Goal: Task Accomplishment & Management: Manage account settings

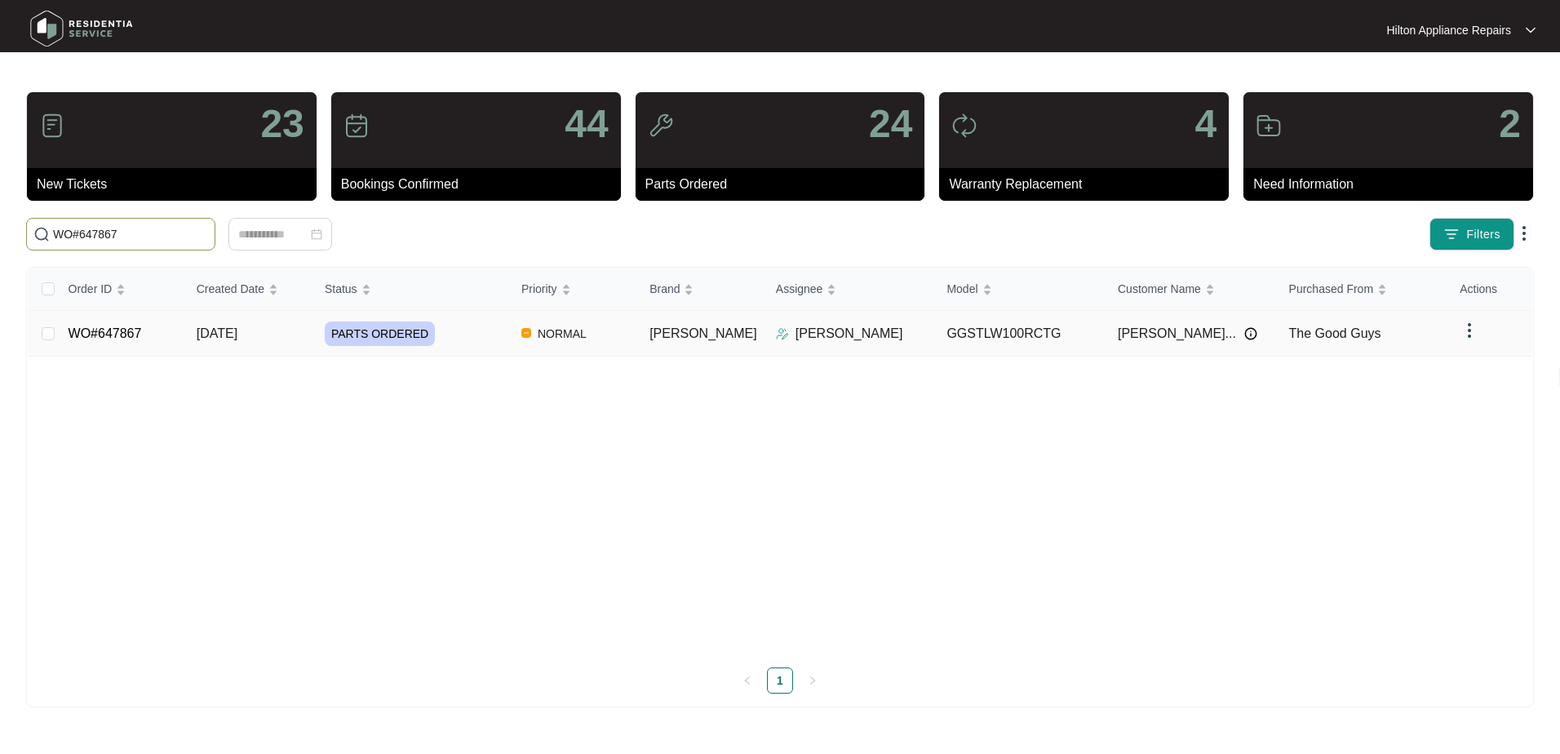
type input "WO#647867"
click at [236, 333] on span "[DATE]" at bounding box center [217, 333] width 41 height 14
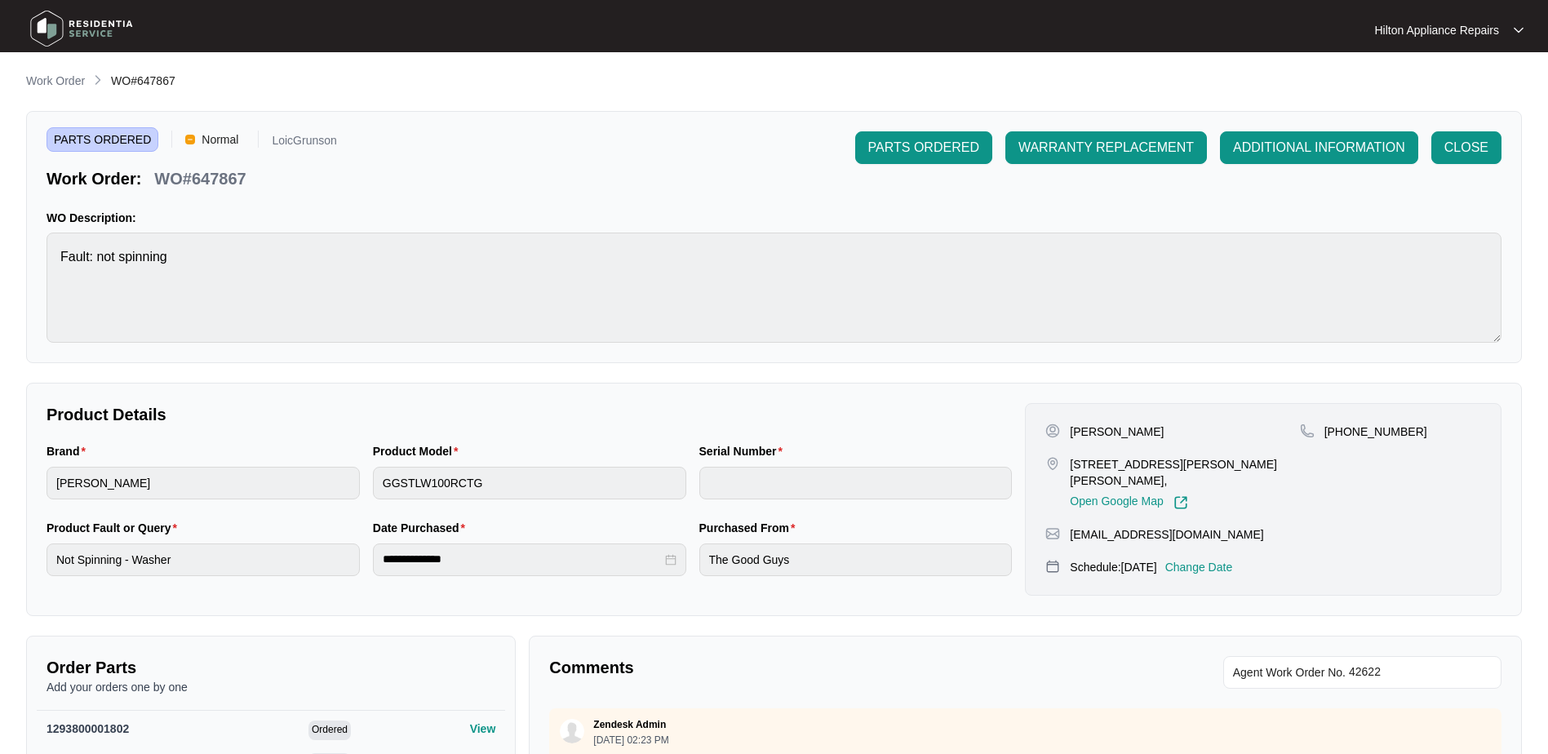
click at [1228, 559] on p "Change Date" at bounding box center [1199, 567] width 68 height 16
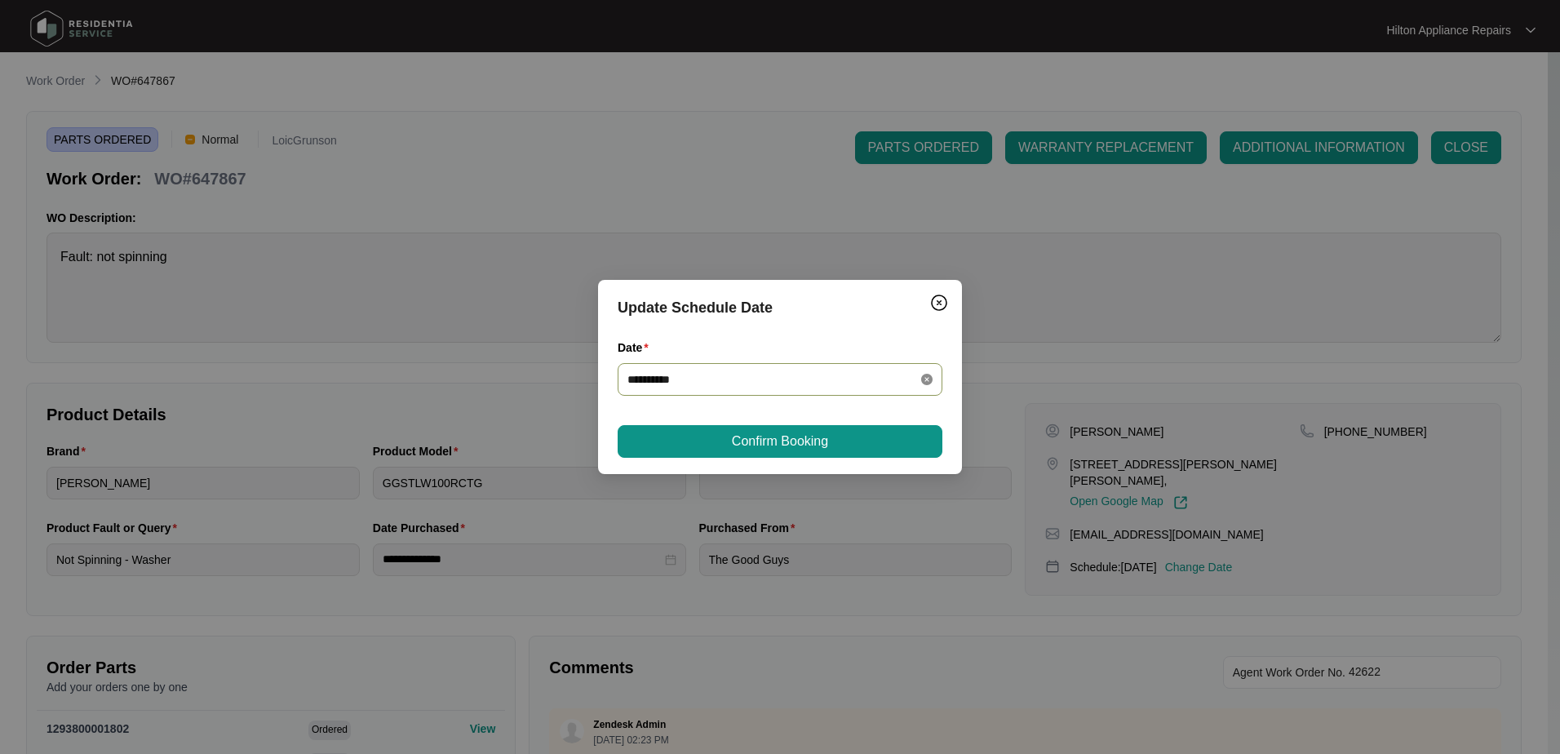
click at [925, 381] on icon "close-circle" at bounding box center [926, 379] width 11 height 11
click at [928, 381] on div at bounding box center [779, 379] width 305 height 18
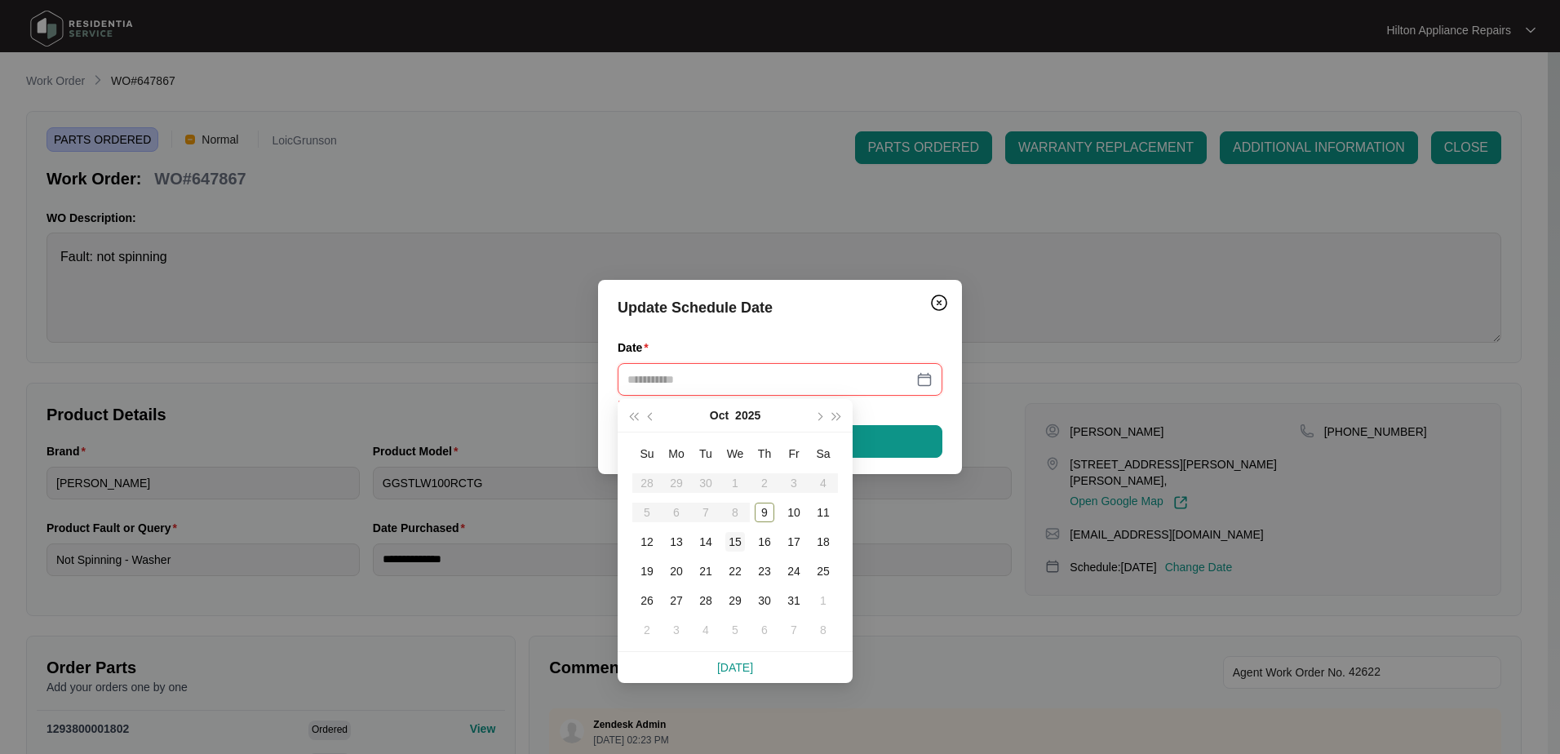
type input "**********"
click at [676, 543] on div "13" at bounding box center [677, 542] width 20 height 20
type input "**********"
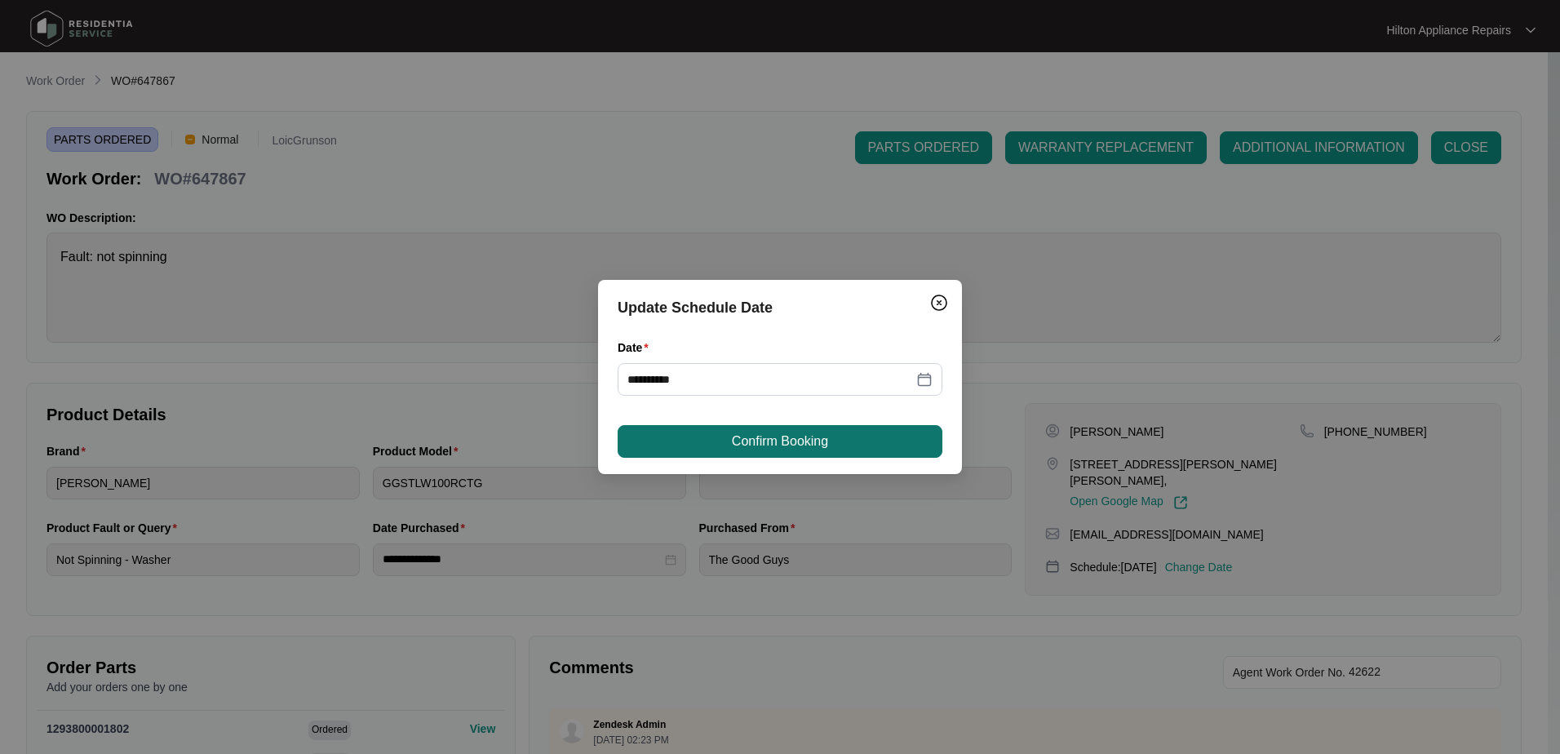
click at [825, 452] on button "Confirm Booking" at bounding box center [780, 441] width 325 height 33
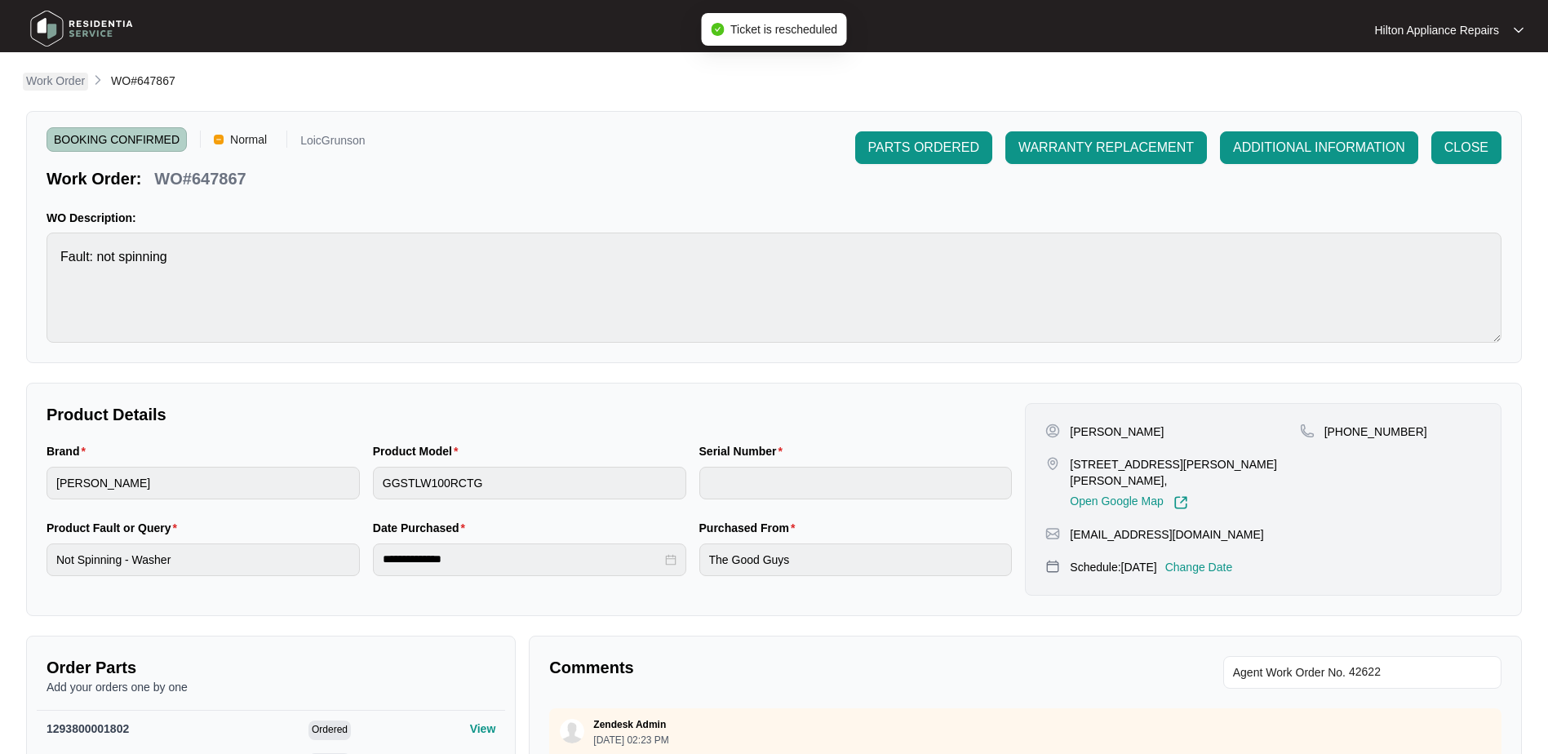
click at [54, 79] on p "Work Order" at bounding box center [55, 81] width 59 height 16
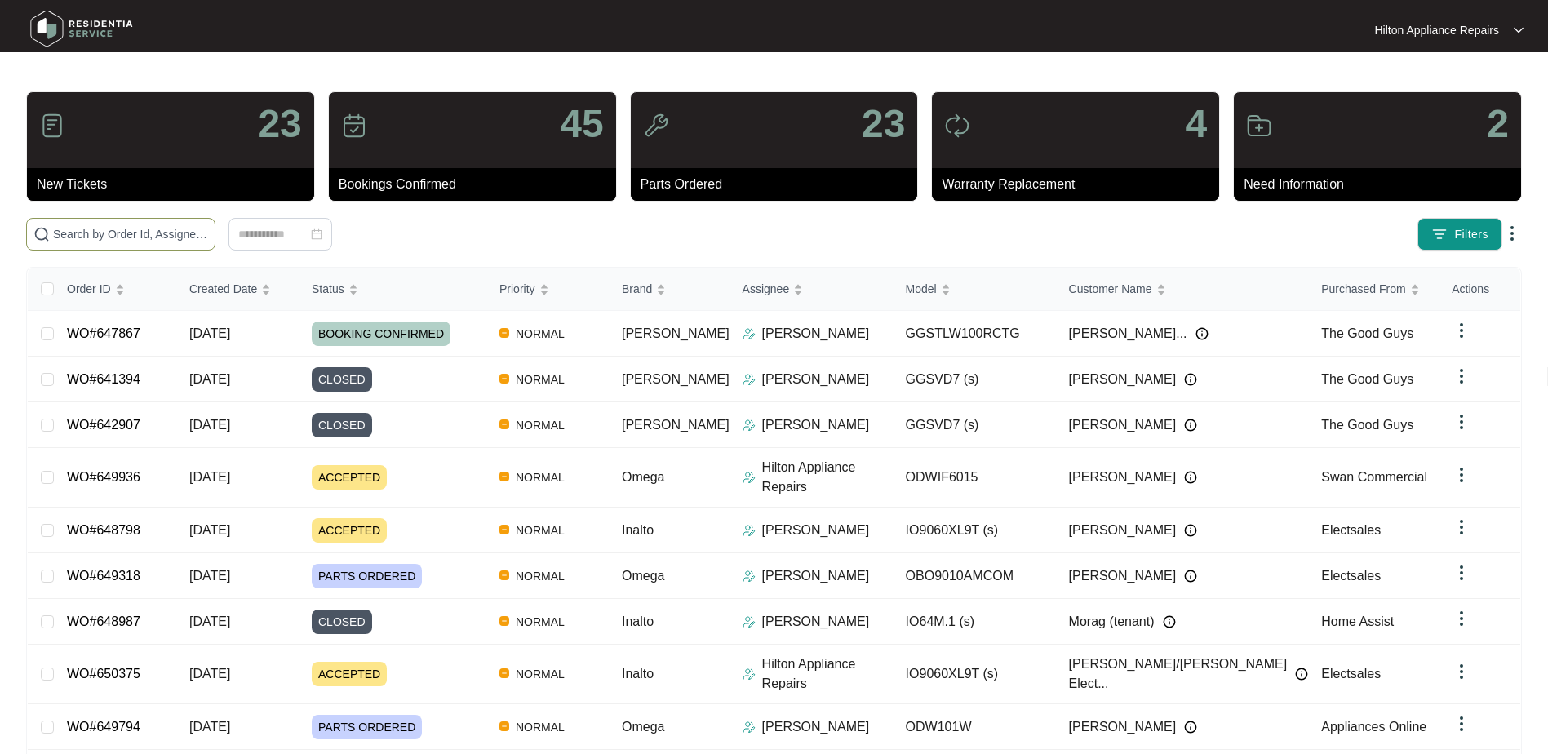
click at [108, 237] on input "text" at bounding box center [130, 234] width 155 height 18
paste input "WO#648696"
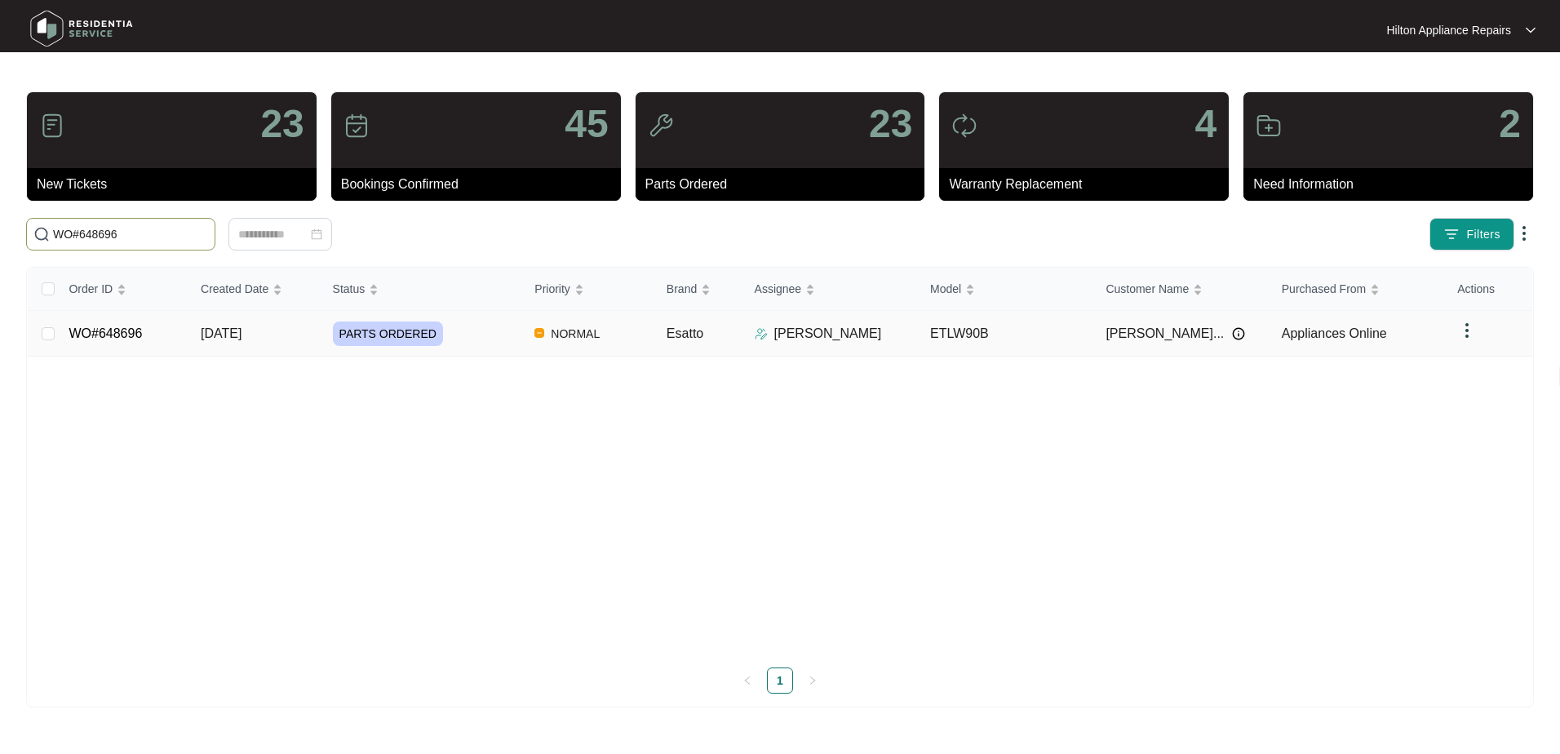
type input "WO#648696"
click at [219, 335] on span "[DATE]" at bounding box center [221, 333] width 41 height 14
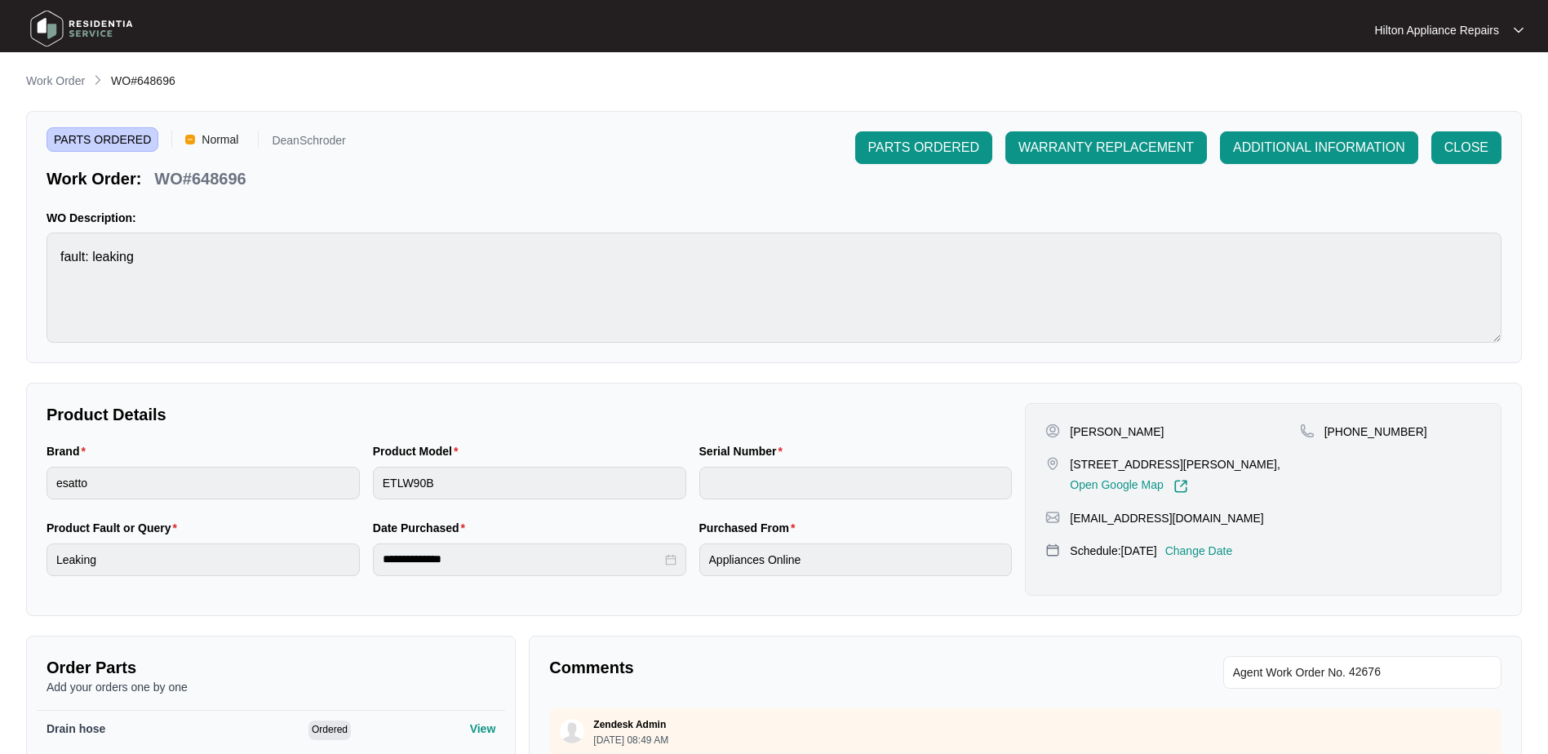
click at [1210, 552] on p "Change Date" at bounding box center [1199, 551] width 68 height 16
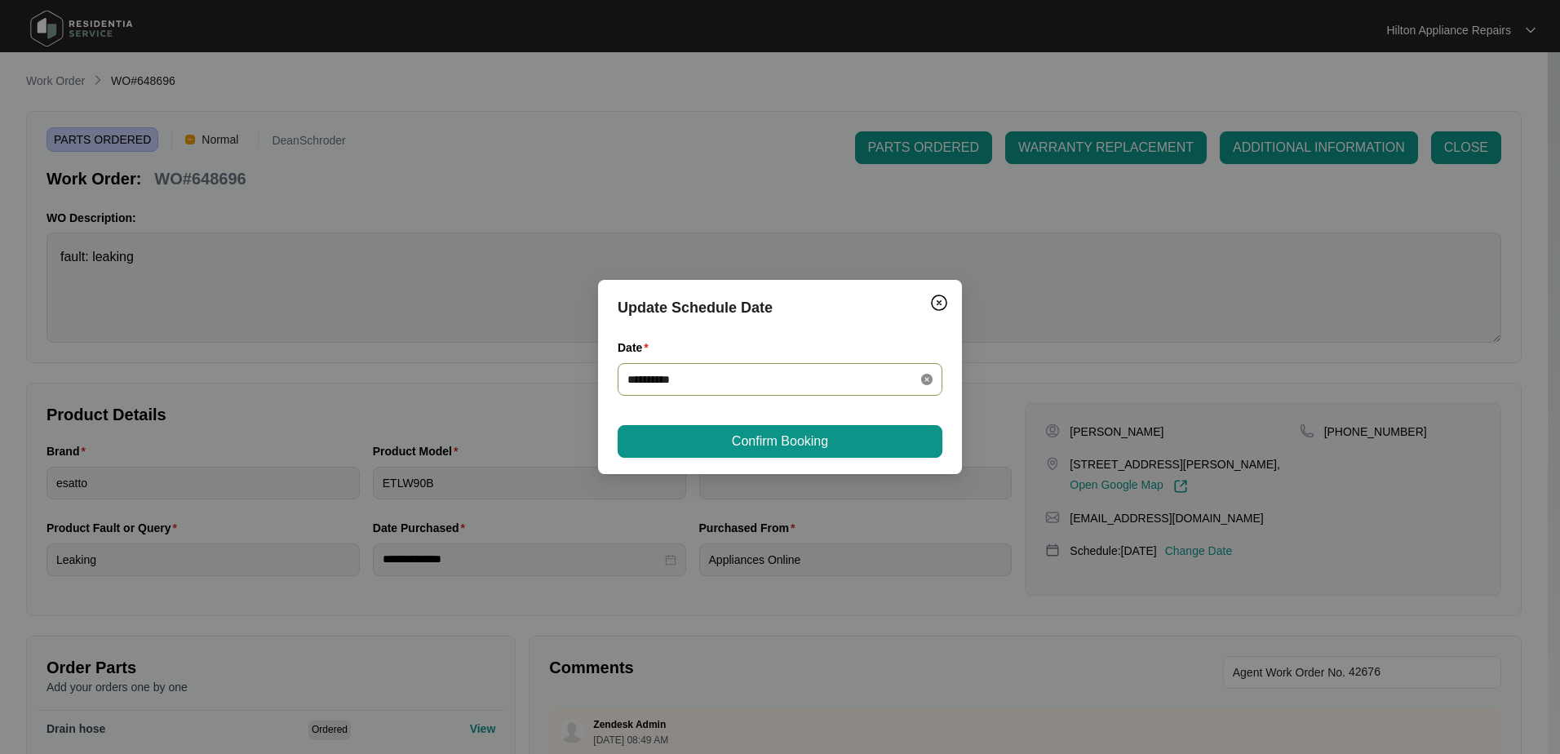
click at [925, 383] on icon "close-circle" at bounding box center [926, 379] width 11 height 11
click at [926, 378] on div at bounding box center [779, 379] width 305 height 18
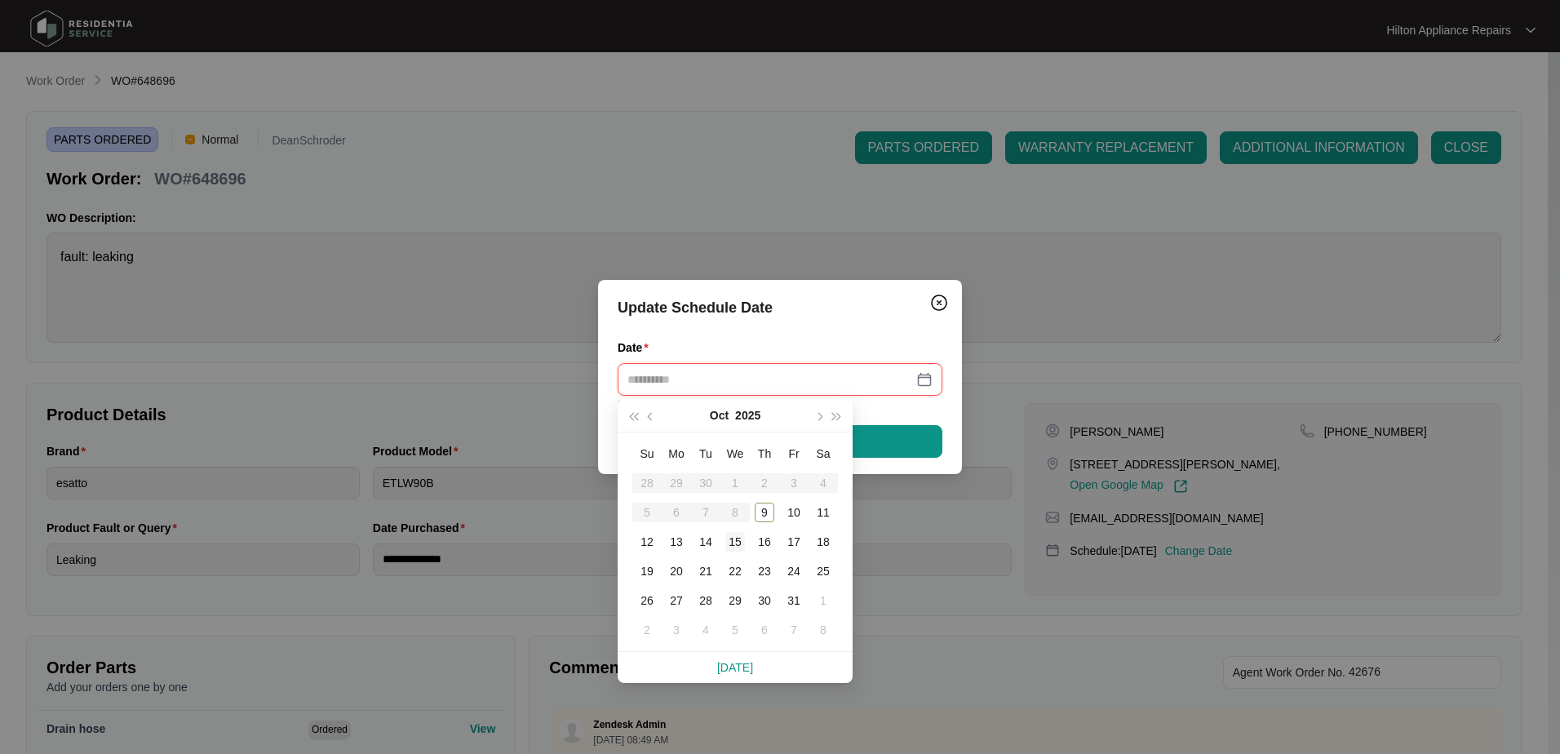
type input "**********"
click at [707, 540] on div "14" at bounding box center [706, 542] width 20 height 20
type input "**********"
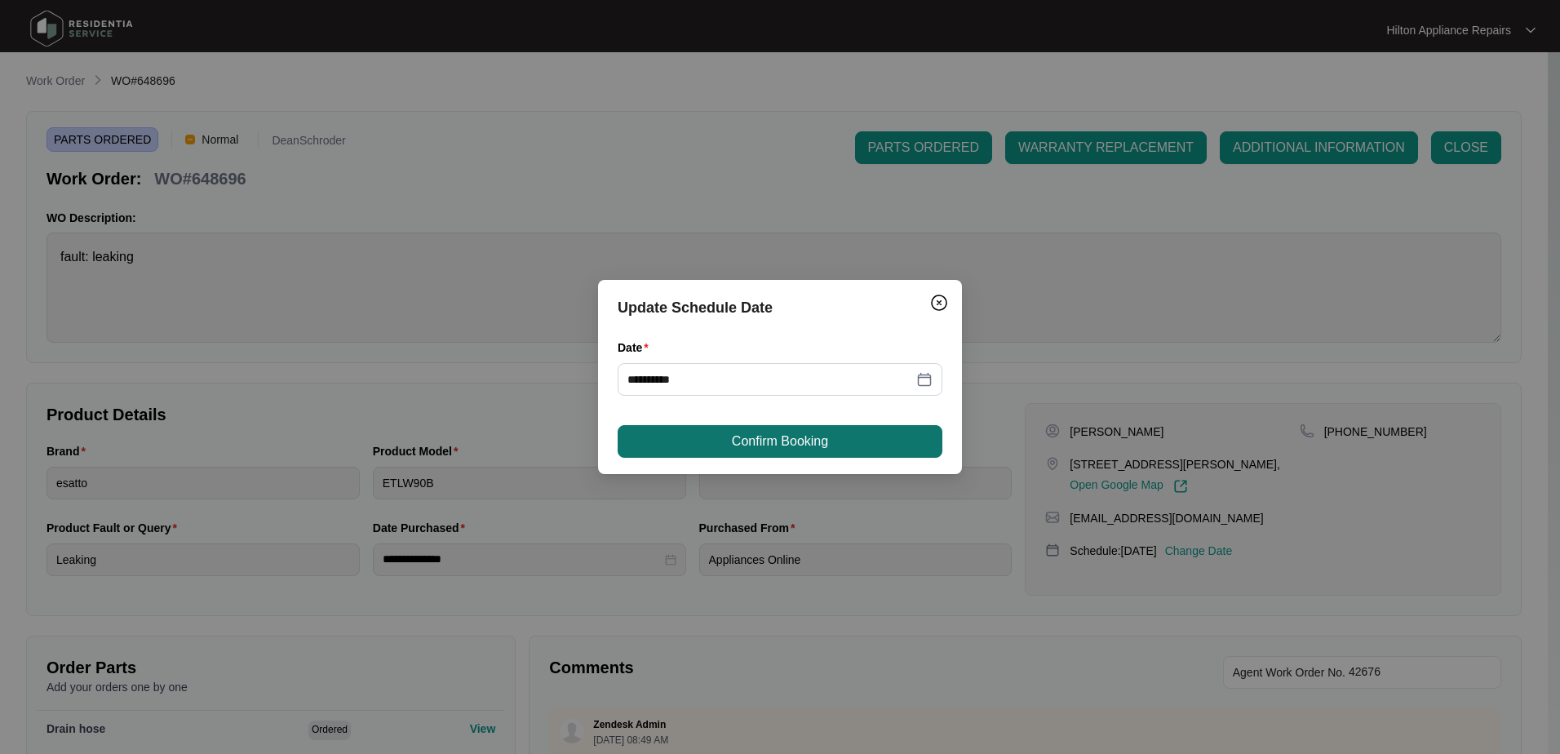
click at [793, 445] on span "Confirm Booking" at bounding box center [780, 442] width 96 height 20
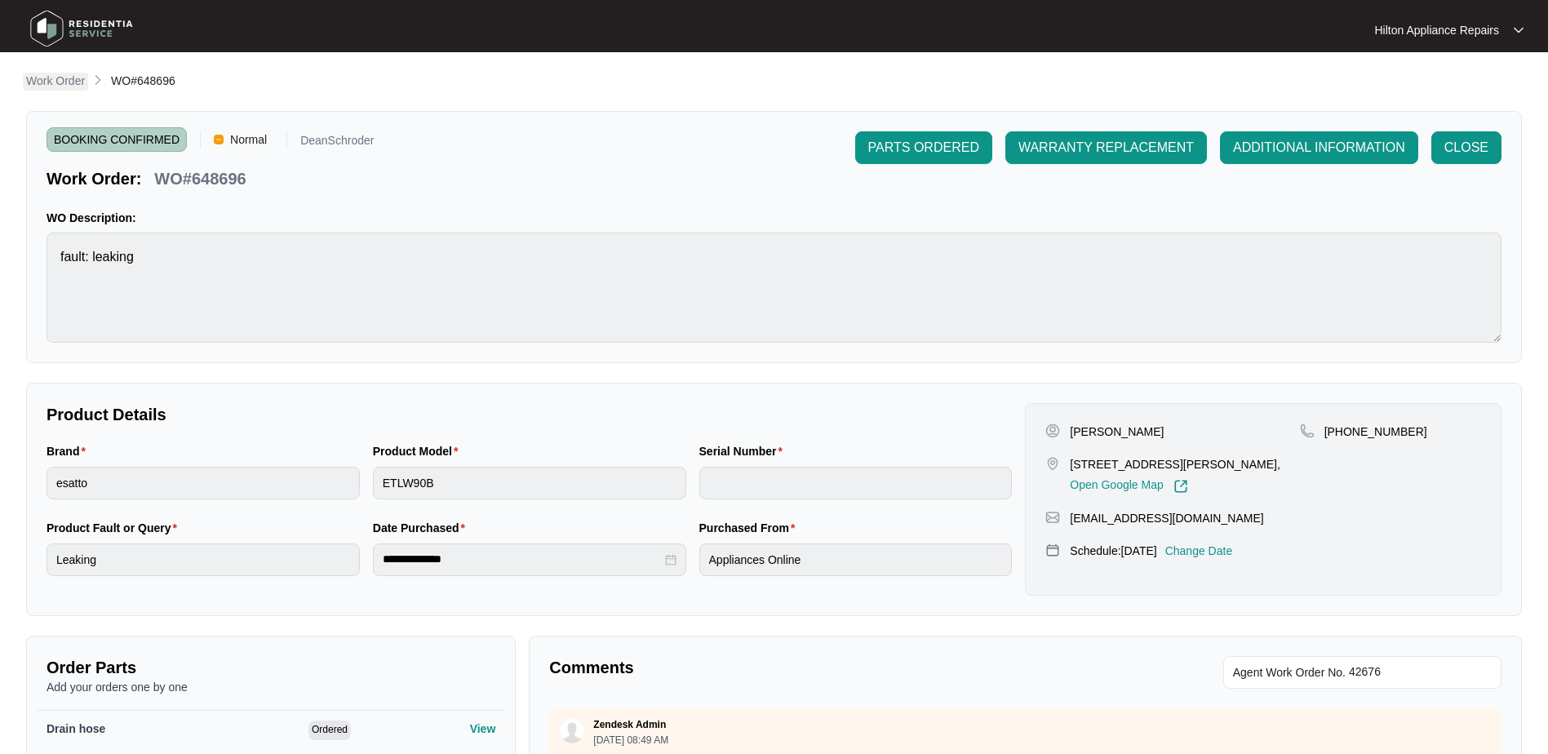
click at [39, 83] on p "Work Order" at bounding box center [55, 81] width 59 height 16
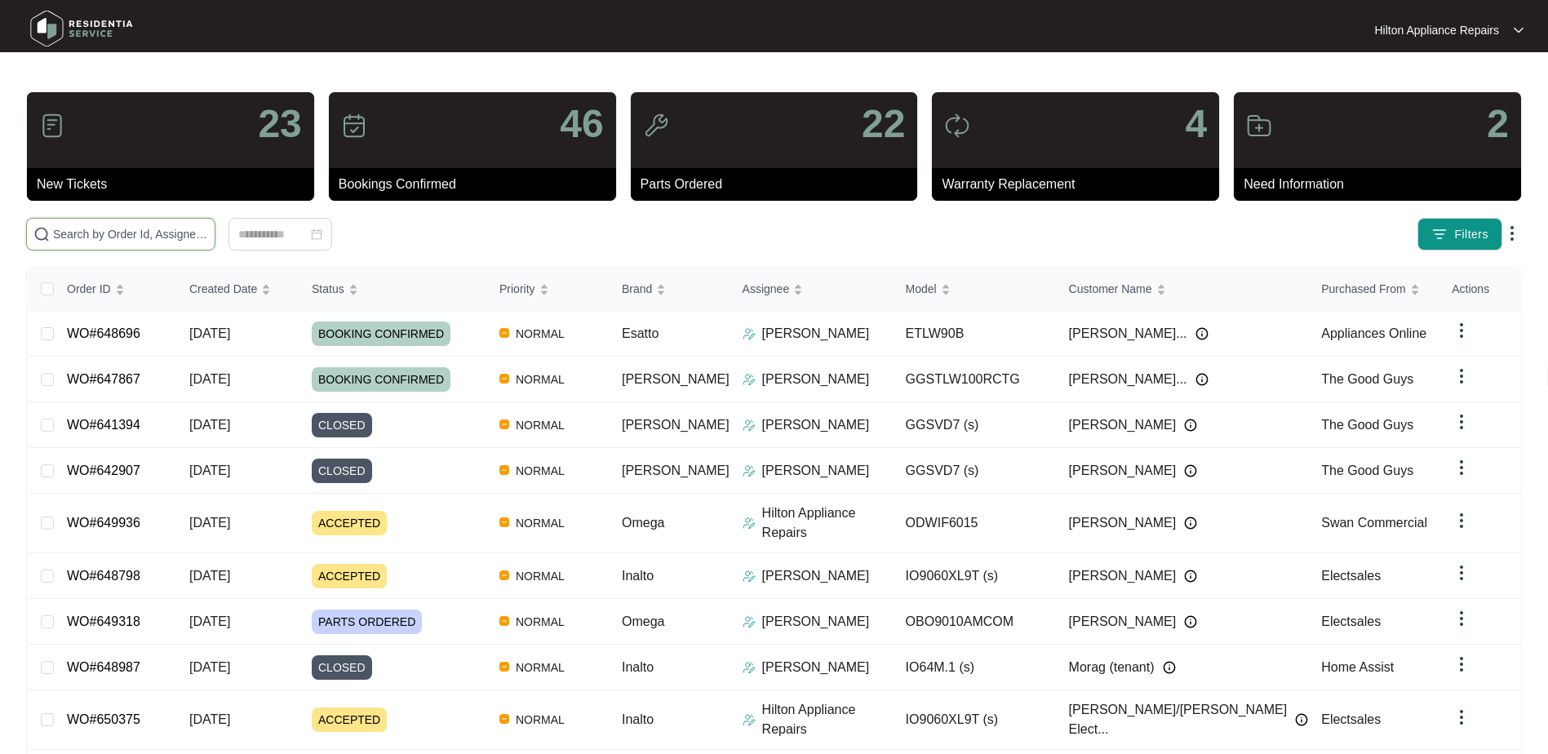
click at [89, 232] on input "text" at bounding box center [130, 234] width 155 height 18
paste input "WO#638125"
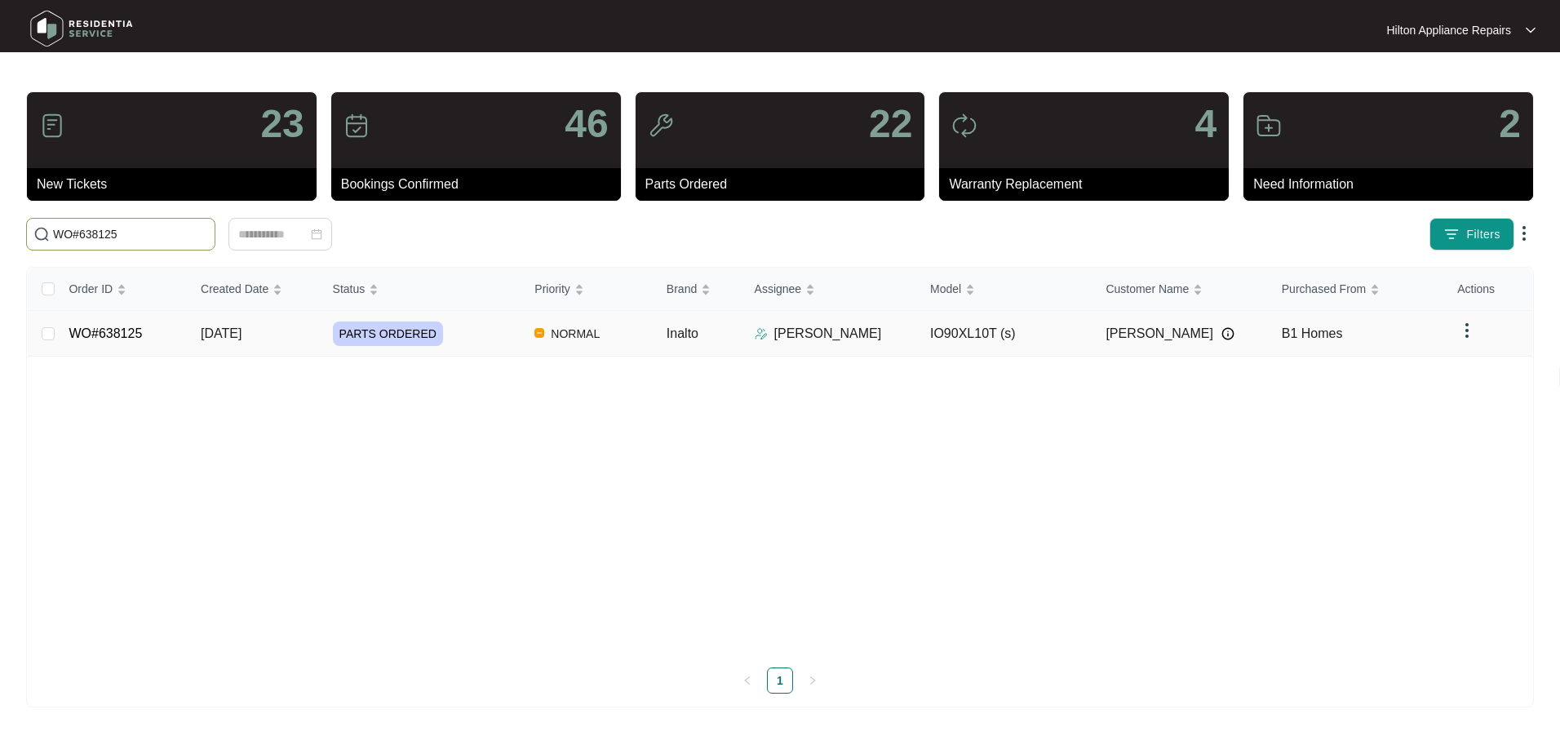
type input "WO#638125"
click at [212, 335] on span "[DATE]" at bounding box center [221, 333] width 41 height 14
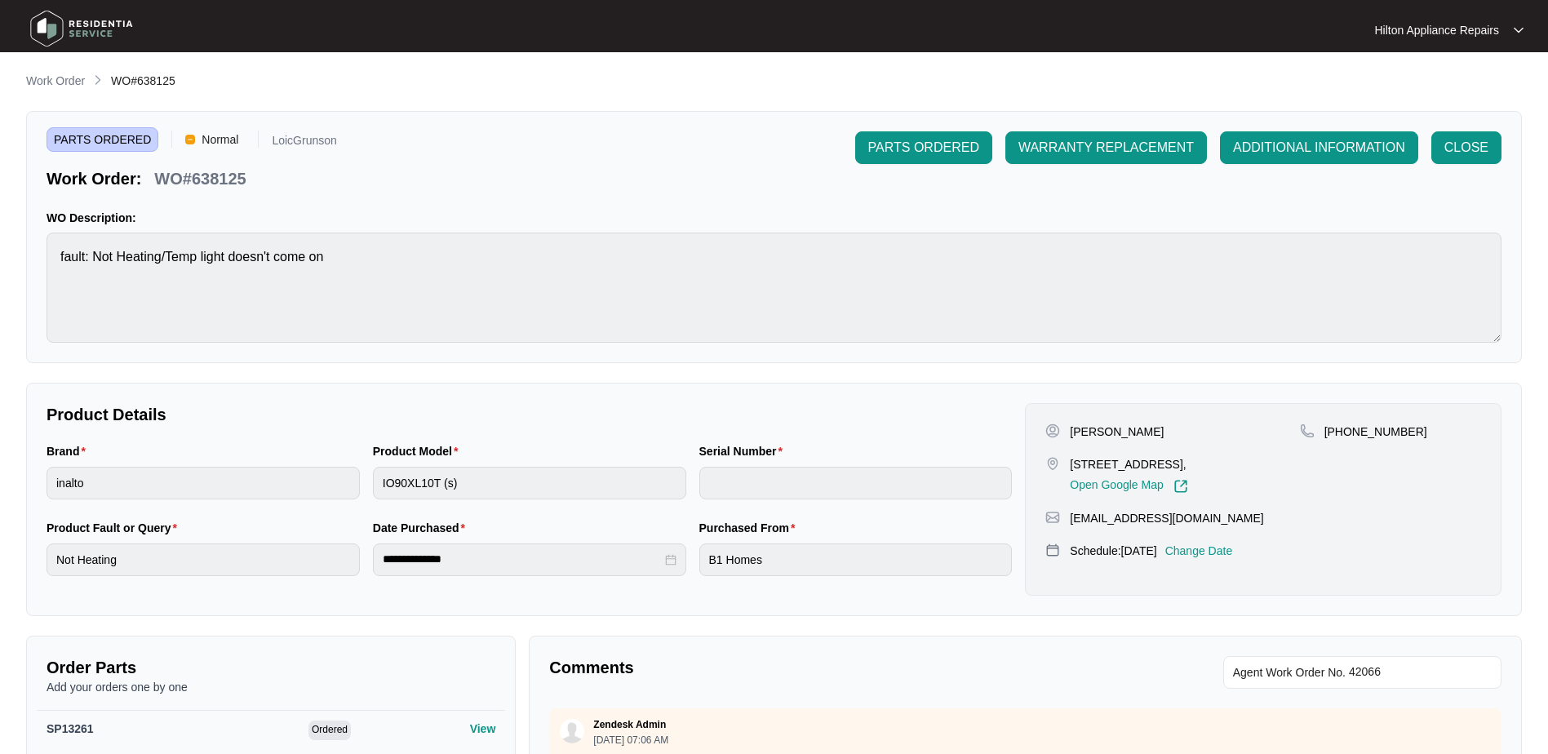
click at [1232, 546] on p "Change Date" at bounding box center [1199, 551] width 68 height 16
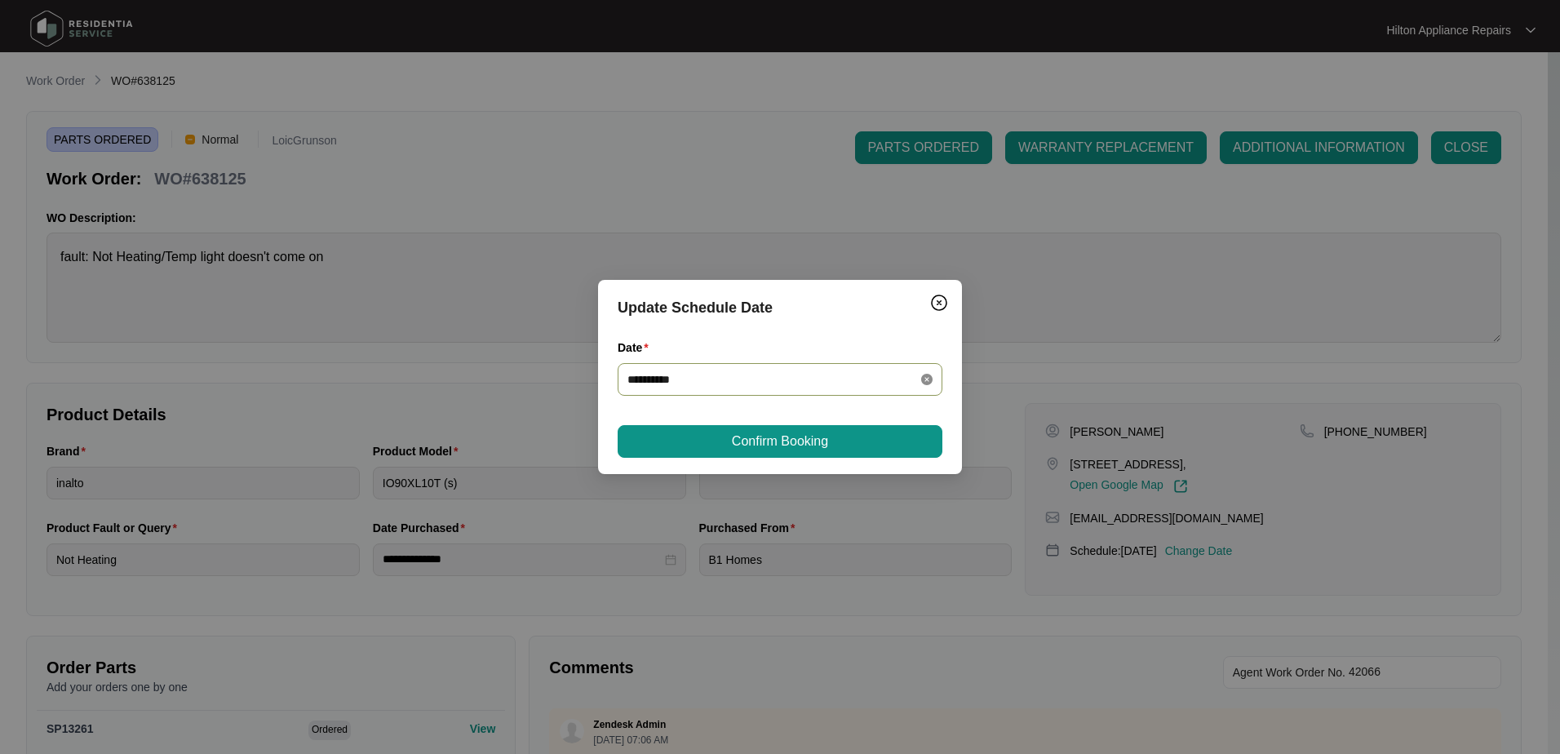
click at [929, 383] on icon "close-circle" at bounding box center [926, 379] width 11 height 11
click at [928, 379] on div at bounding box center [779, 379] width 305 height 18
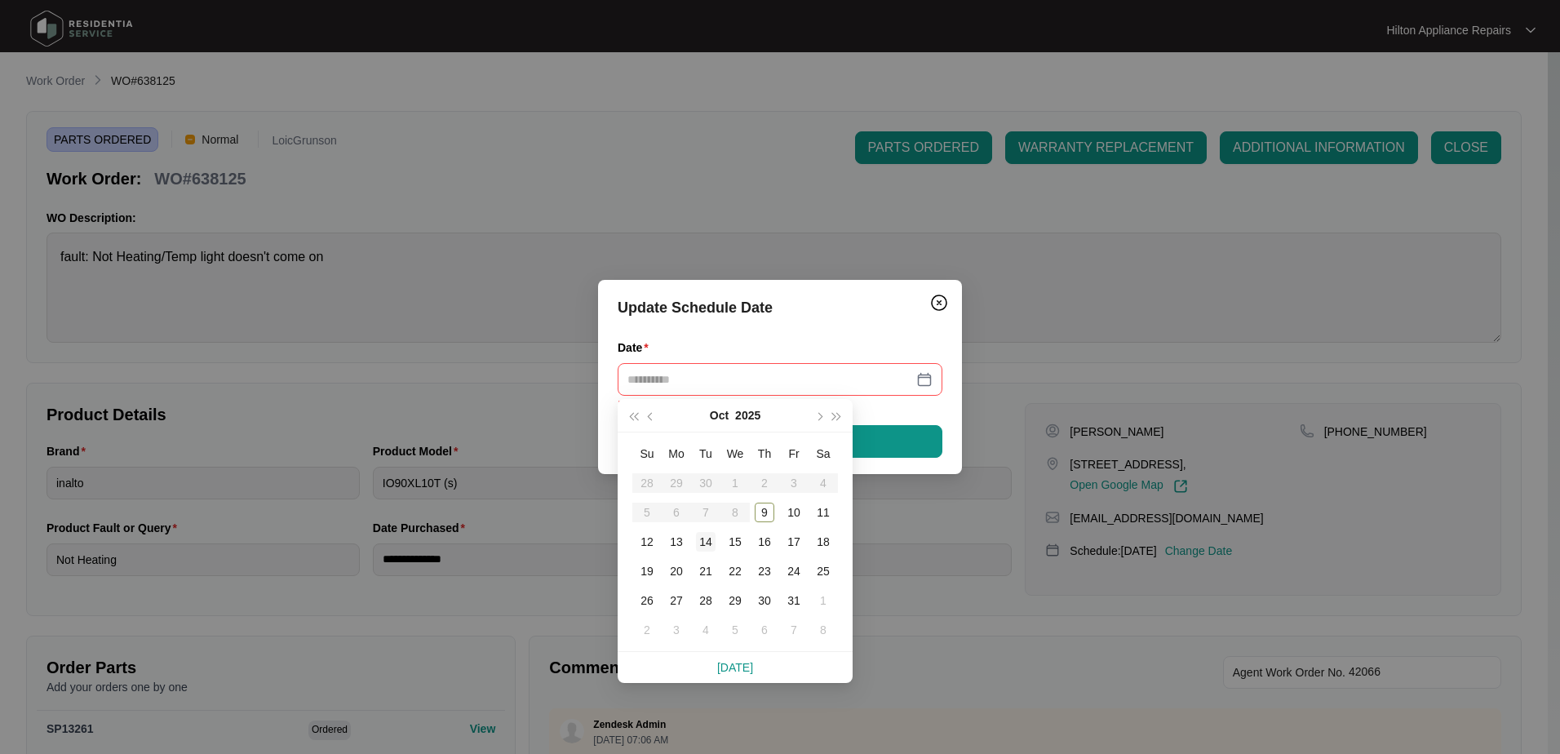
click at [706, 539] on div "14" at bounding box center [706, 542] width 20 height 20
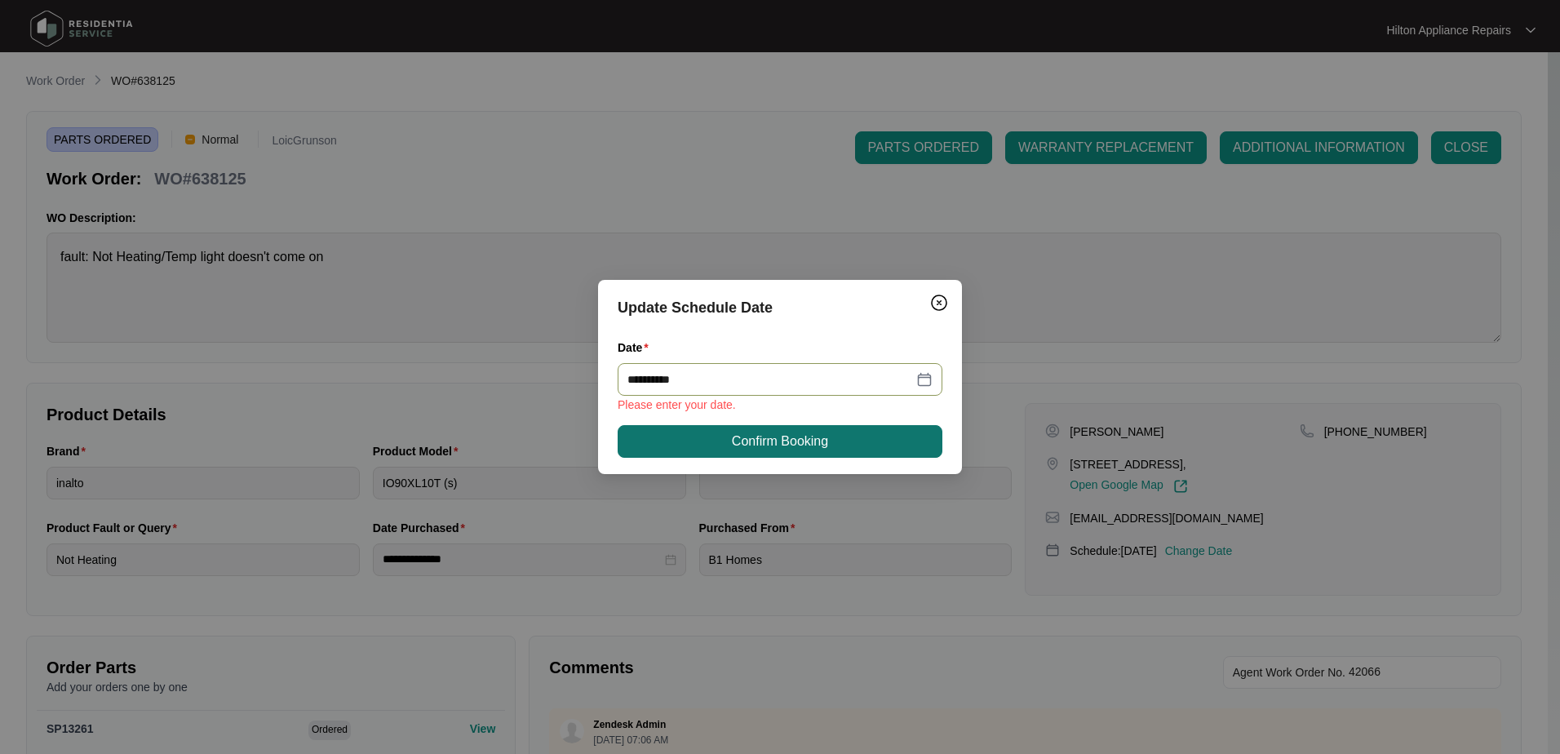
type input "**********"
click at [790, 442] on span "Confirm Booking" at bounding box center [780, 442] width 96 height 20
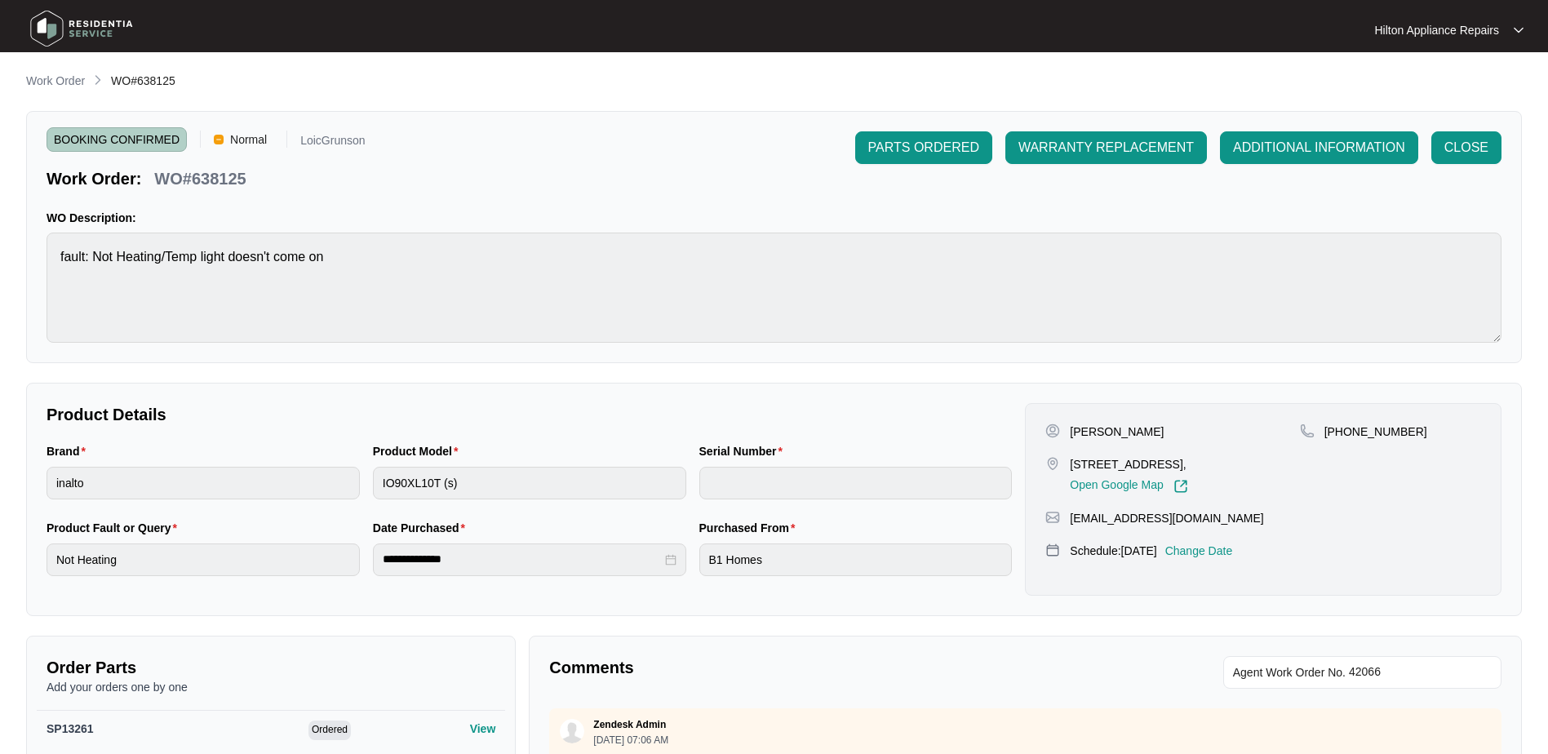
click at [42, 79] on p "Work Order" at bounding box center [55, 81] width 59 height 16
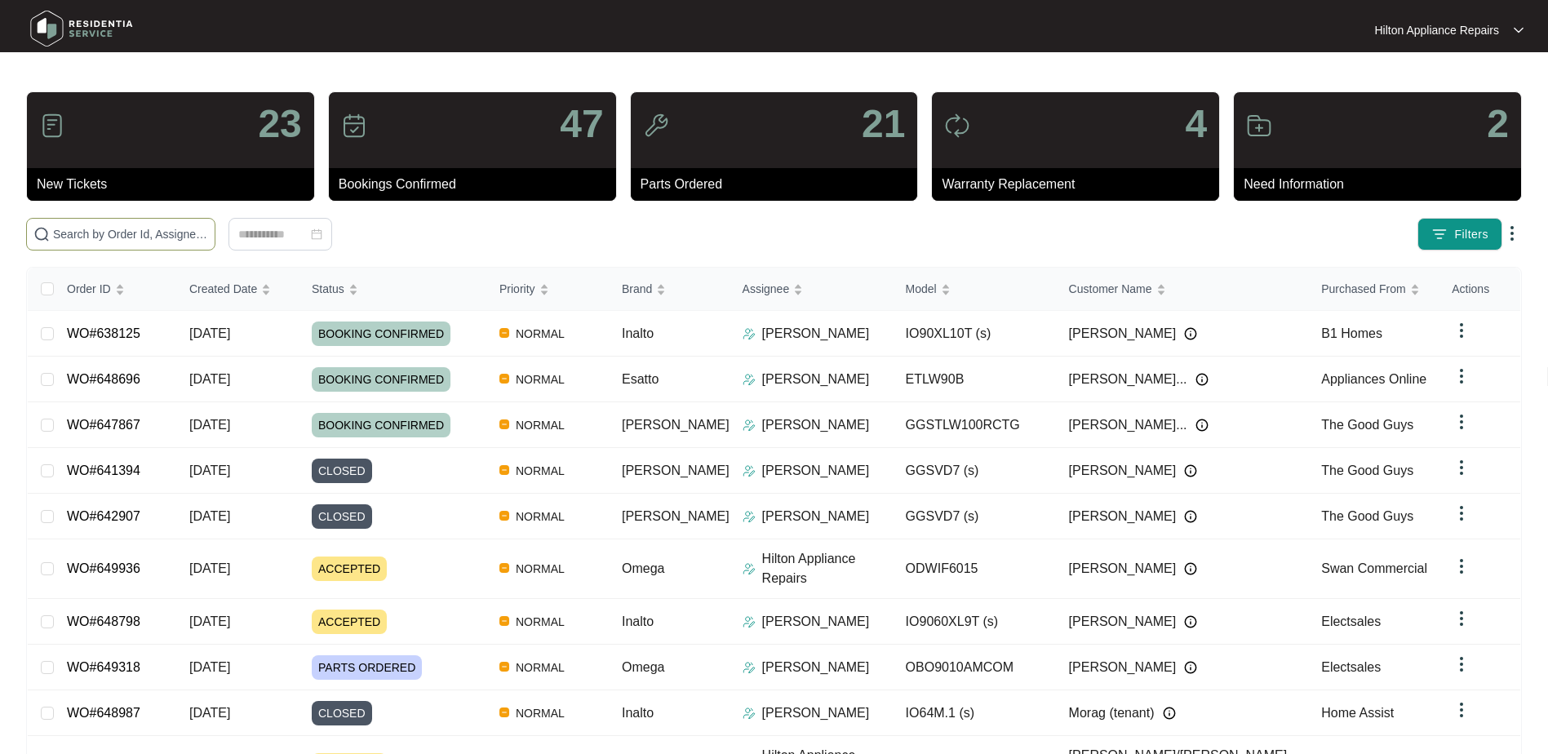
click at [72, 229] on input "text" at bounding box center [130, 234] width 155 height 18
paste input "WO#647867"
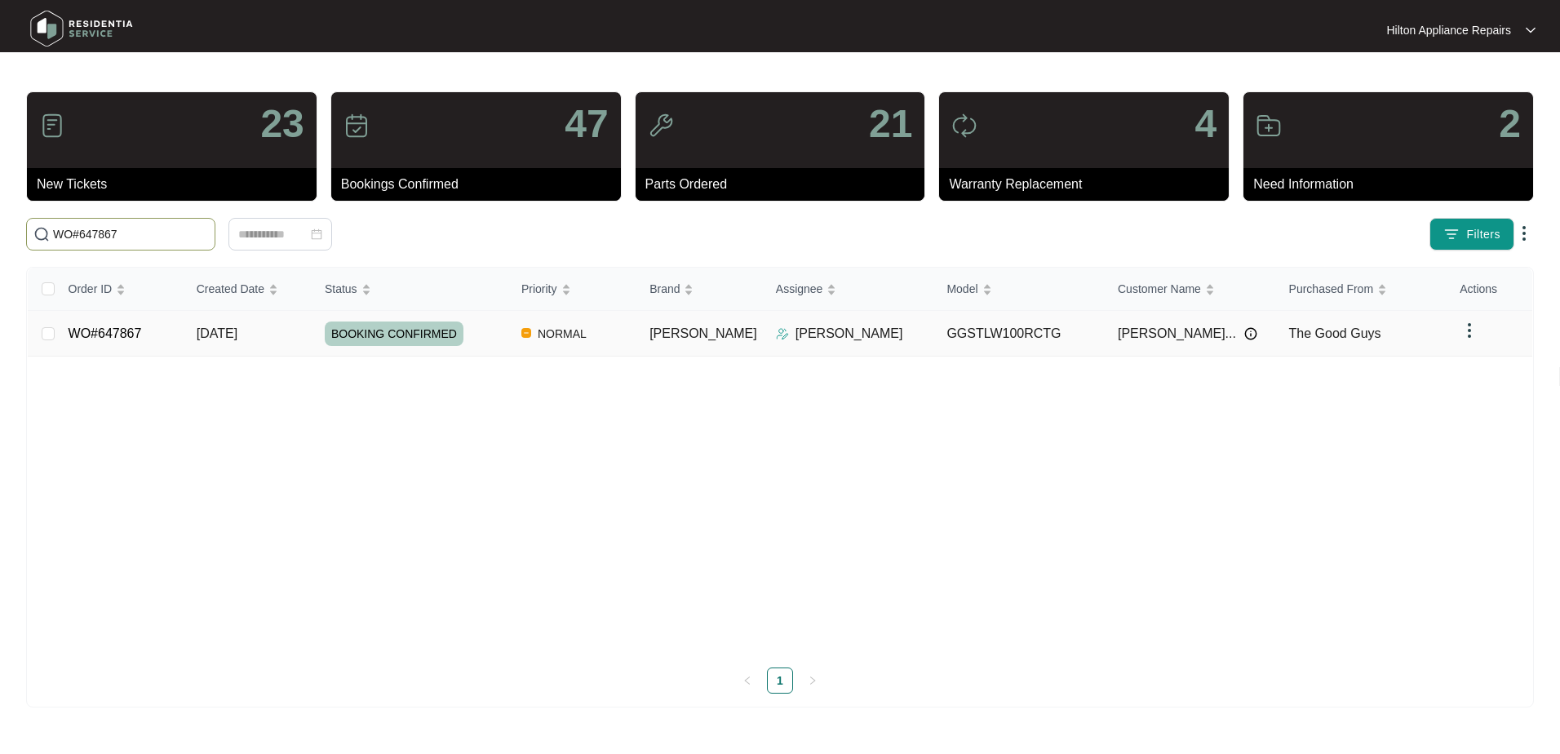
type input "WO#647867"
click at [191, 331] on td "[DATE]" at bounding box center [248, 334] width 128 height 46
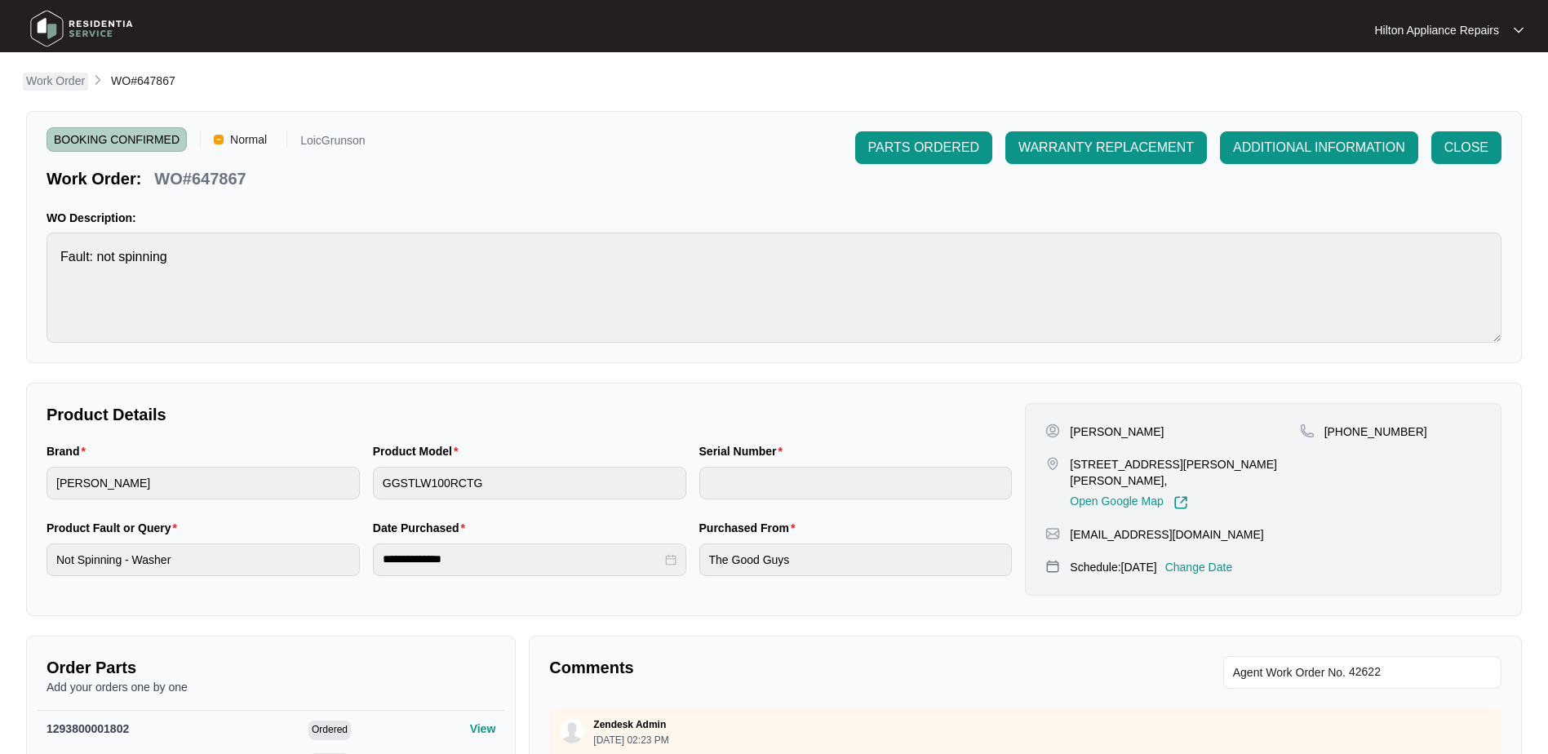
click at [41, 78] on p "Work Order" at bounding box center [55, 81] width 59 height 16
